Goal: Information Seeking & Learning: Find specific fact

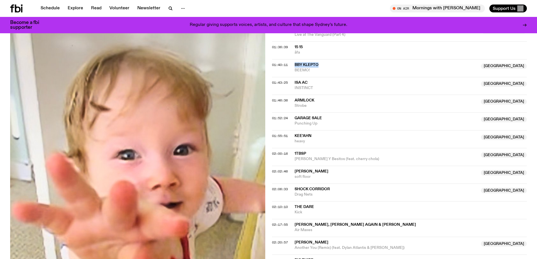
scroll to position [617, 0]
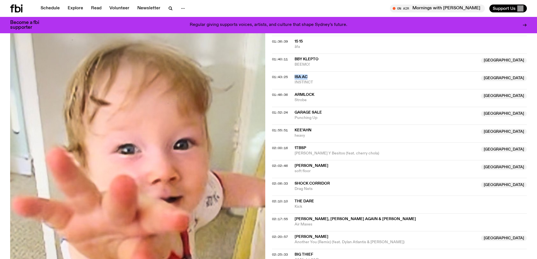
drag, startPoint x: 309, startPoint y: 75, endPoint x: 294, endPoint y: 75, distance: 14.7
click at [294, 75] on span "Isa ac" at bounding box center [385, 76] width 183 height 5
copy span "Isa ac"
drag, startPoint x: 320, startPoint y: 82, endPoint x: 291, endPoint y: 75, distance: 29.7
click at [291, 75] on div "01:43:25 Isa ac Australia INSTINCT [GEOGRAPHIC_DATA]" at bounding box center [399, 80] width 255 height 18
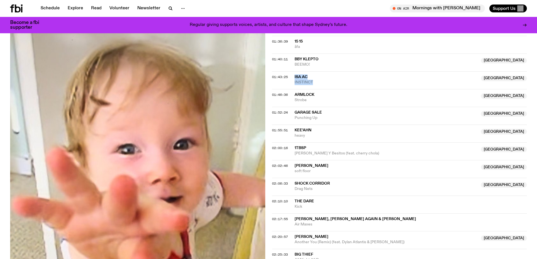
copy div "Isa ac Australia INSTINCT"
drag, startPoint x: 313, startPoint y: 101, endPoint x: 293, endPoint y: 92, distance: 22.2
click at [293, 92] on div "01:46:36 Armlock [GEOGRAPHIC_DATA] Strobe [GEOGRAPHIC_DATA]" at bounding box center [399, 98] width 255 height 18
copy div "Armlock [GEOGRAPHIC_DATA] Strobe"
drag, startPoint x: 321, startPoint y: 116, endPoint x: 292, endPoint y: 109, distance: 29.7
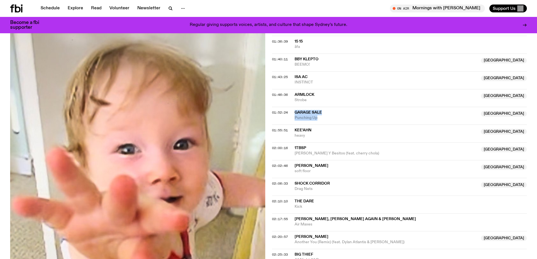
click at [292, 109] on div "01:52:24 Garage Sale [GEOGRAPHIC_DATA] Punching Up [GEOGRAPHIC_DATA]" at bounding box center [399, 116] width 255 height 18
copy div "Garage Sale [GEOGRAPHIC_DATA] Punching Up"
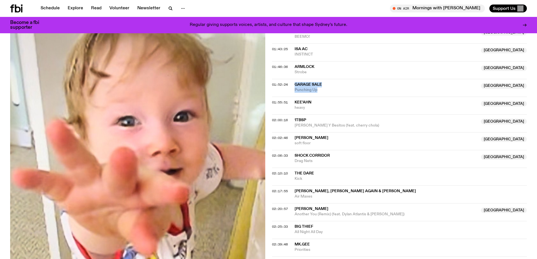
scroll to position [645, 0]
drag, startPoint x: 295, startPoint y: 105, endPoint x: 289, endPoint y: 98, distance: 8.8
click at [289, 98] on div "01:55:51 Kee'ahn NSW heavy [GEOGRAPHIC_DATA]" at bounding box center [399, 105] width 255 height 18
copy div "Kee'ahn NSW heavy"
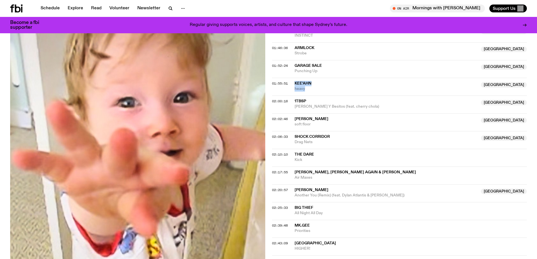
scroll to position [673, 0]
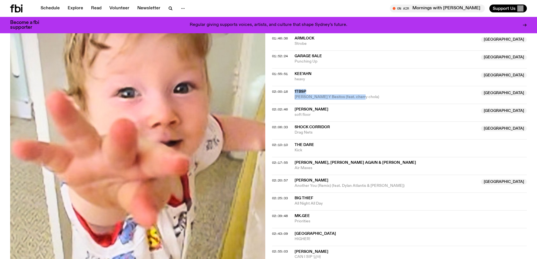
drag, startPoint x: 370, startPoint y: 97, endPoint x: 294, endPoint y: 91, distance: 75.5
click at [294, 91] on div "1tbsp Australia [PERSON_NAME] Y Besitos (feat. cherry chola)" at bounding box center [385, 94] width 183 height 11
copy div "1tbsp Australia [PERSON_NAME] Y Besitos (feat. cherry chola)"
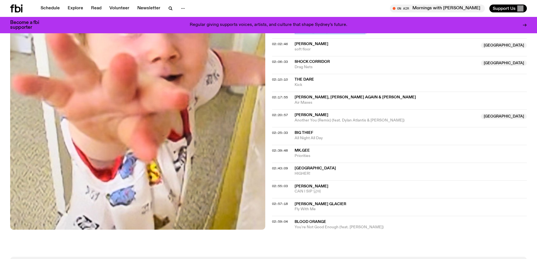
scroll to position [683, 0]
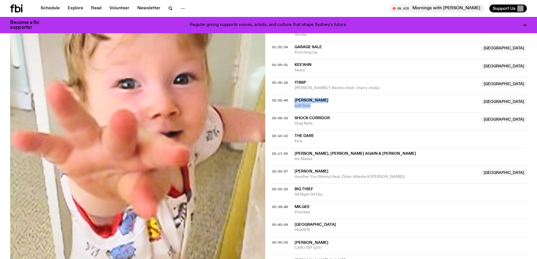
drag, startPoint x: 319, startPoint y: 105, endPoint x: 289, endPoint y: 95, distance: 30.7
click at [289, 95] on div "02:02:46 [PERSON_NAME] NSW soft floor [GEOGRAPHIC_DATA]" at bounding box center [399, 104] width 255 height 18
copy div "[PERSON_NAME] NSW soft floor"
drag, startPoint x: 327, startPoint y: 123, endPoint x: 291, endPoint y: 117, distance: 36.3
click at [291, 117] on div "02:06:33 Shock Corridor Australia Drag Nets [GEOGRAPHIC_DATA]" at bounding box center [399, 121] width 255 height 18
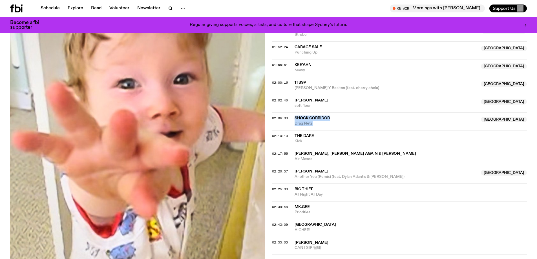
copy div "Shock Corridor Australia Drag Nets"
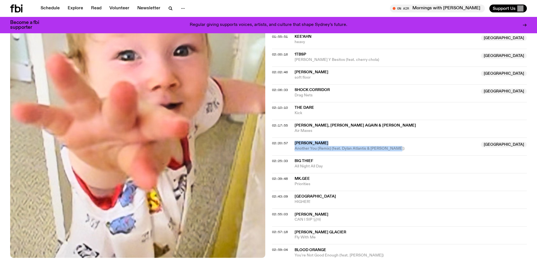
drag, startPoint x: 400, startPoint y: 146, endPoint x: 295, endPoint y: 143, distance: 105.4
click at [295, 143] on div "[PERSON_NAME] NSW Another You (Remix) (feat. Dylan Atlantis & [PERSON_NAME])" at bounding box center [385, 146] width 183 height 11
copy div "[PERSON_NAME] NSW Another You (Remix) (feat. Dylan Atlantis & [PERSON_NAME])"
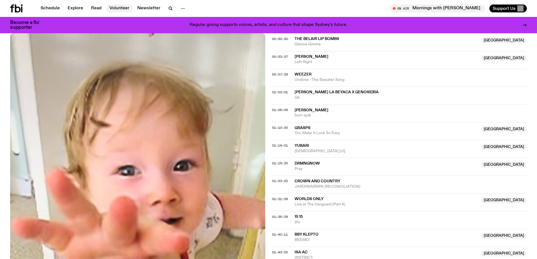
scroll to position [401, 0]
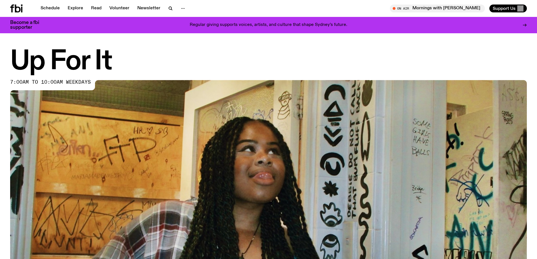
scroll to position [306, 0]
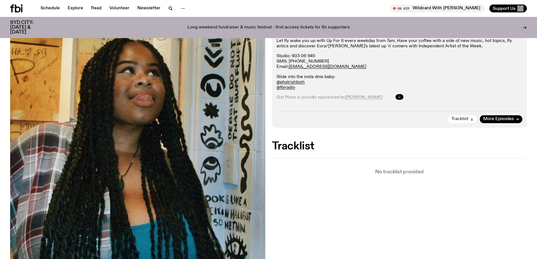
click at [465, 118] on span "Tracklist" at bounding box center [459, 119] width 17 height 4
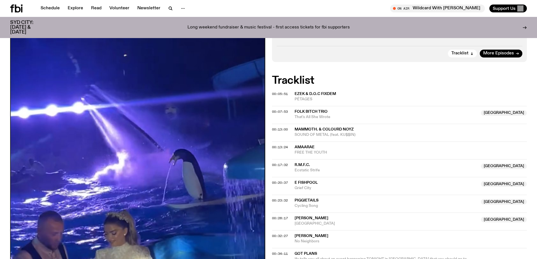
scroll to position [139, 0]
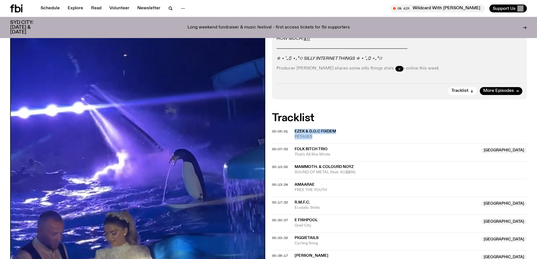
drag, startPoint x: 343, startPoint y: 138, endPoint x: 295, endPoint y: 132, distance: 49.1
click at [295, 132] on div "Ezek & D.O.C Fixdem PÉTAGES" at bounding box center [410, 134] width 232 height 11
copy div "Ezek & D.O.C Fixdem PÉTAGES"
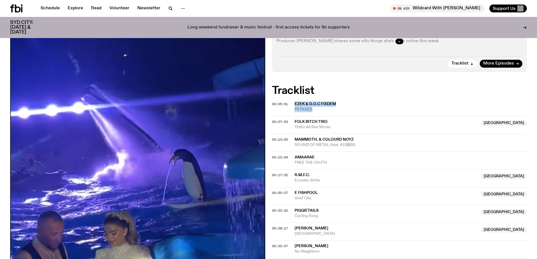
scroll to position [195, 0]
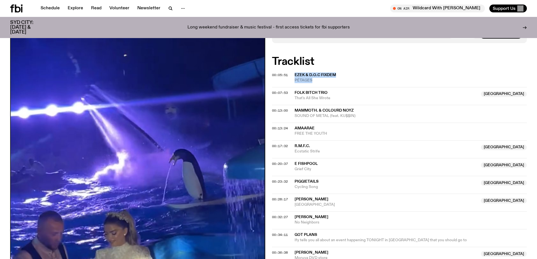
copy div "Ezek & D.O.C Fixdem PÉTAGES"
drag, startPoint x: 336, startPoint y: 97, endPoint x: 292, endPoint y: 89, distance: 44.5
click at [292, 89] on div "00:07:53 Folk Bitch Trio Australia That's All She Wrote Australia" at bounding box center [399, 96] width 255 height 18
copy div "Folk Bitch Trio Australia That's All She Wrote"
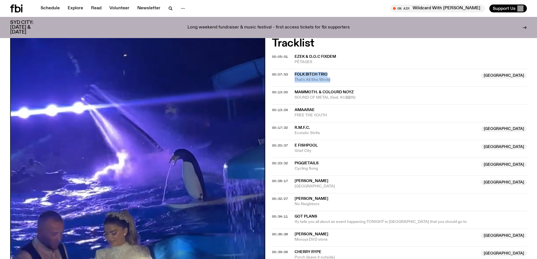
scroll to position [223, 0]
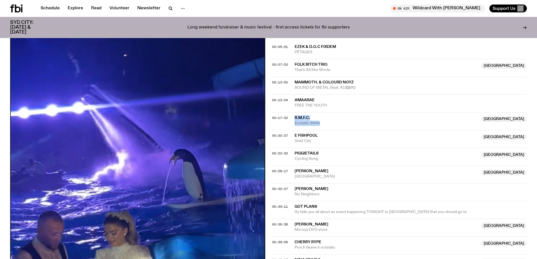
drag, startPoint x: 337, startPoint y: 122, endPoint x: 291, endPoint y: 117, distance: 47.1
click at [291, 117] on div "00:17:32 R.M.F.C. NSW Ecstatic Strife NSW" at bounding box center [399, 121] width 255 height 18
copy div "R.M.F.C. NSW Ecstatic Strife"
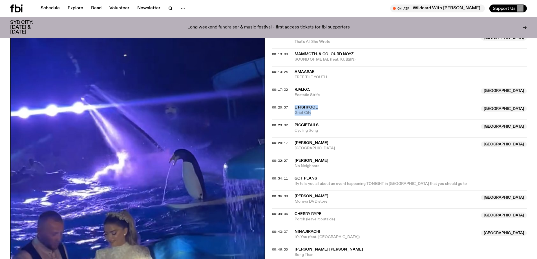
drag, startPoint x: 316, startPoint y: 113, endPoint x: 295, endPoint y: 108, distance: 21.7
click at [295, 108] on div "e fishpool Australia Grief City" at bounding box center [385, 110] width 183 height 11
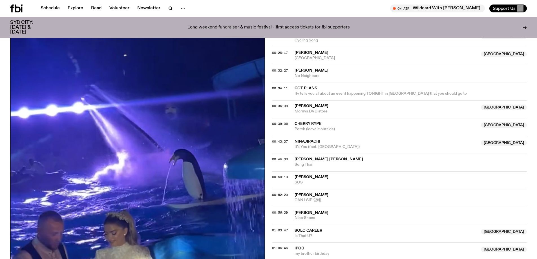
scroll to position [280, 0]
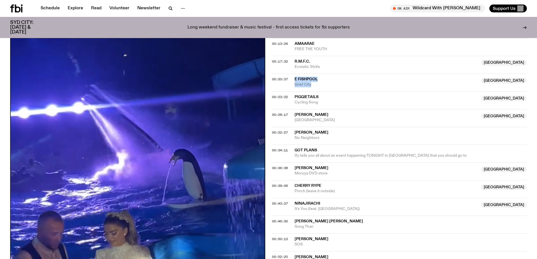
copy div "e fishpool Australia Grief City"
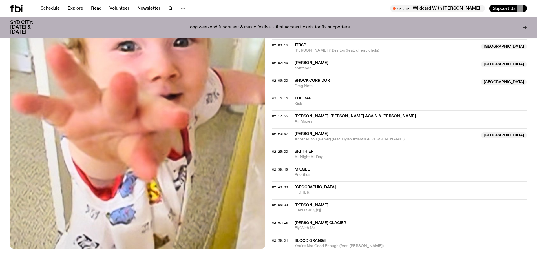
scroll to position [704, 0]
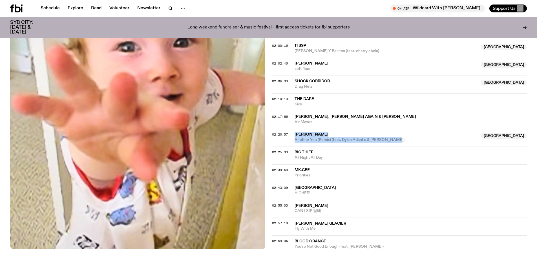
drag, startPoint x: 294, startPoint y: 133, endPoint x: 398, endPoint y: 142, distance: 104.4
click at [398, 142] on div "[PERSON_NAME] NSW Another You (Remix) (feat. Dylan Atlantis & [PERSON_NAME])" at bounding box center [385, 137] width 183 height 11
copy div "[PERSON_NAME] NSW Another You (Remix) (feat. Dylan Atlantis & [PERSON_NAME])"
